Goal: Transaction & Acquisition: Purchase product/service

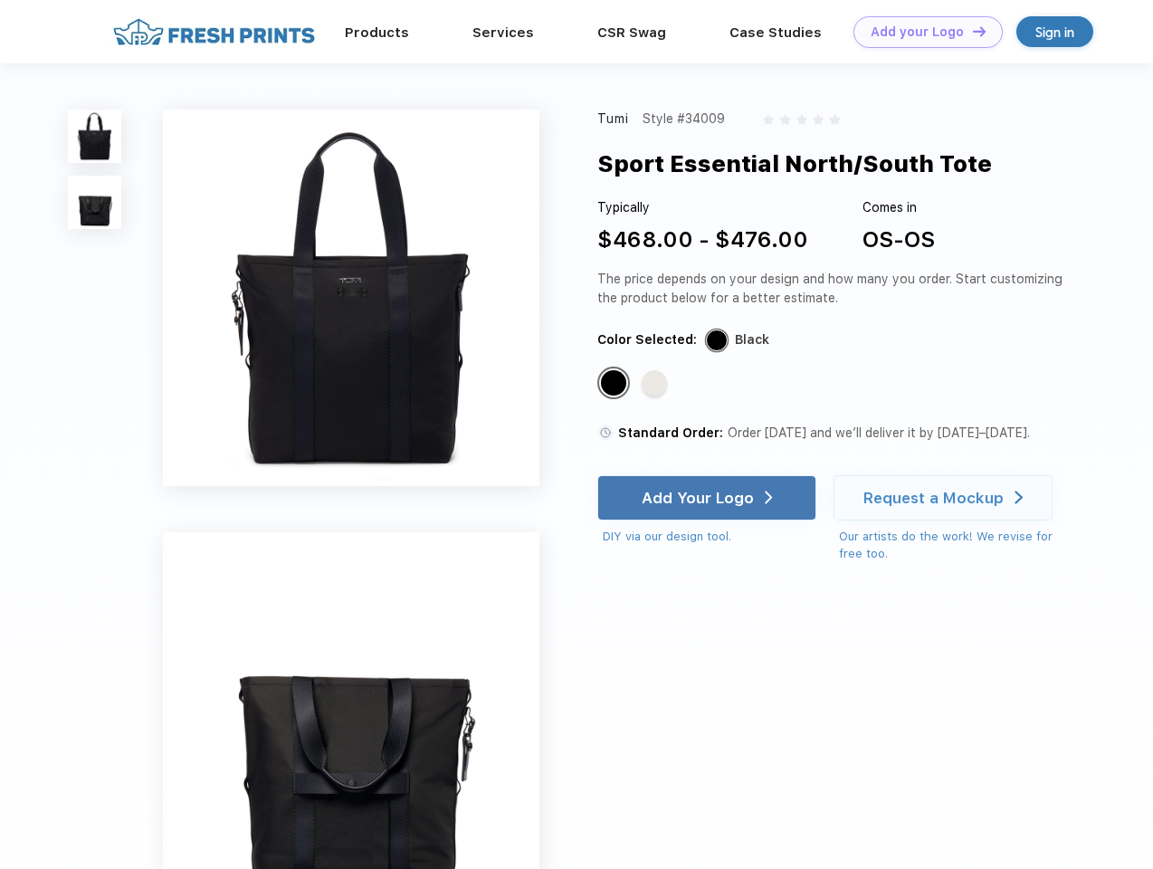
click at [922, 32] on link "Add your Logo Design Tool" at bounding box center [928, 32] width 149 height 32
click at [0, 0] on div "Design Tool" at bounding box center [0, 0] width 0 height 0
click at [971, 31] on link "Add your Logo Design Tool" at bounding box center [928, 32] width 149 height 32
click at [95, 136] on img at bounding box center [94, 136] width 53 height 53
click at [95, 203] on img at bounding box center [94, 202] width 53 height 53
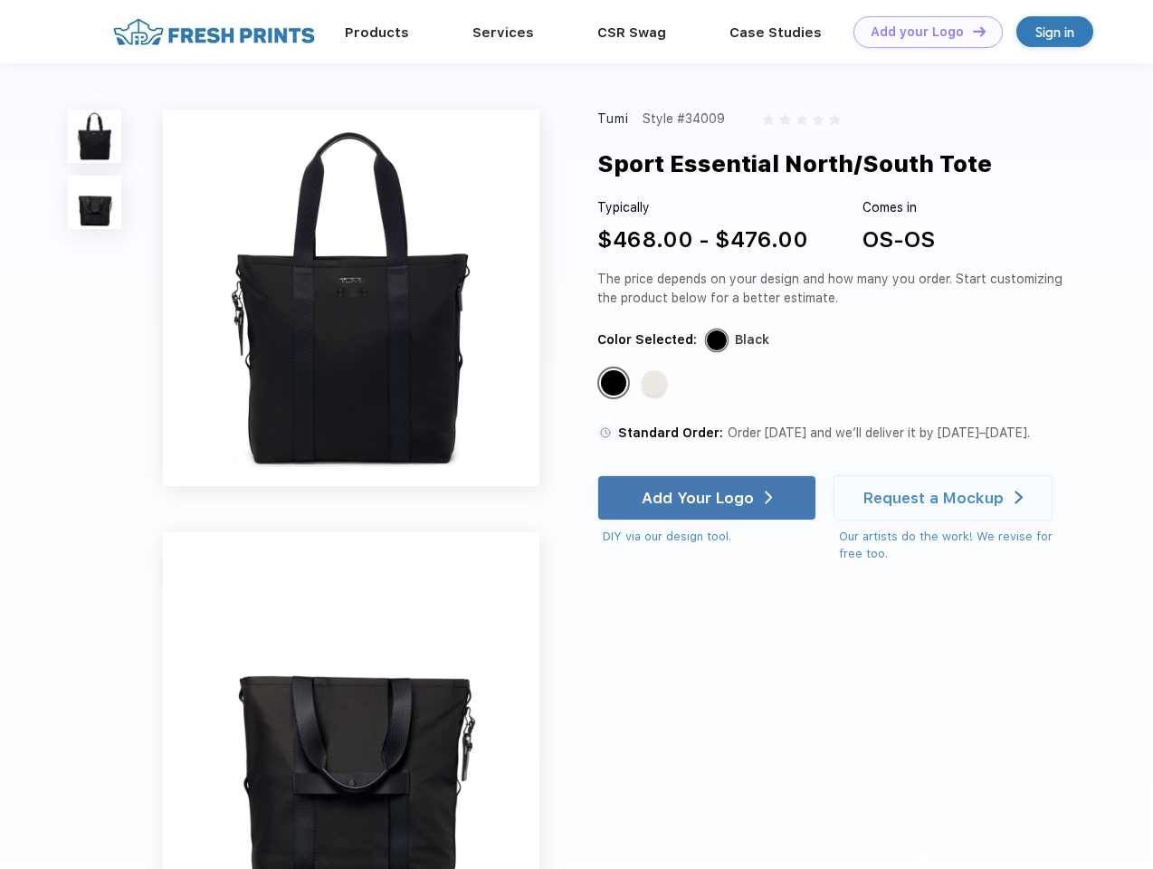
click at [616, 384] on div "Standard Color" at bounding box center [613, 382] width 25 height 25
click at [656, 384] on div "Standard Color" at bounding box center [654, 382] width 25 height 25
click at [709, 498] on div "Add Your Logo" at bounding box center [698, 498] width 112 height 18
click at [946, 498] on div "Request a Mockup" at bounding box center [934, 498] width 140 height 18
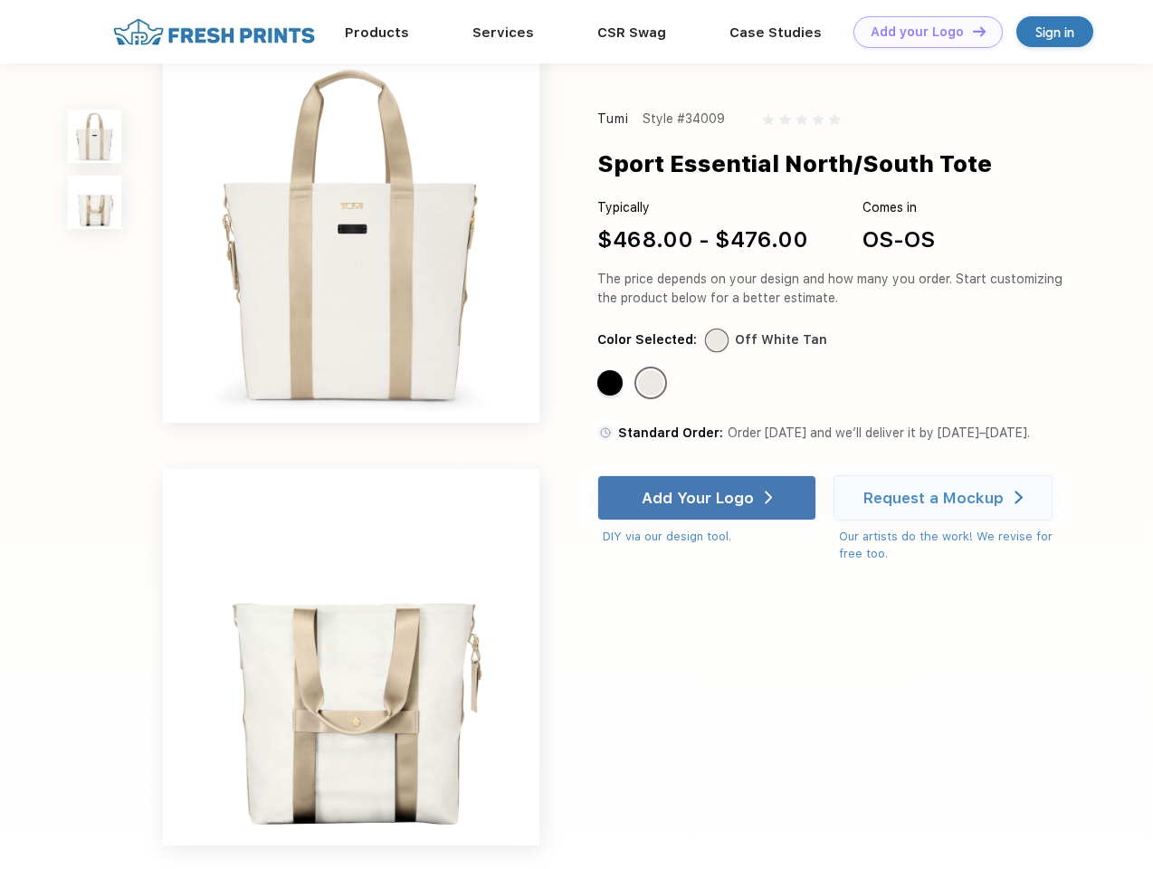
scroll to position [345, 0]
